Goal: Task Accomplishment & Management: Manage account settings

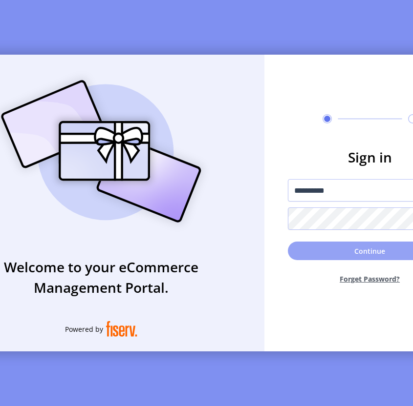
click at [387, 252] on button "Continue" at bounding box center [370, 251] width 164 height 19
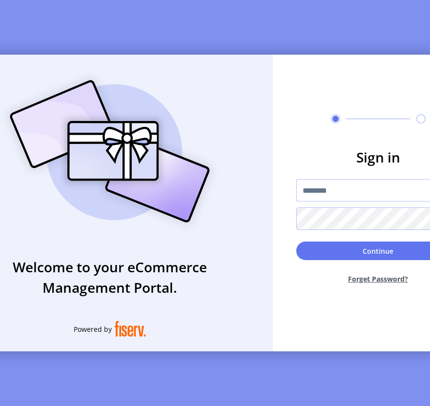
type input "**********"
